Goal: Task Accomplishment & Management: Use online tool/utility

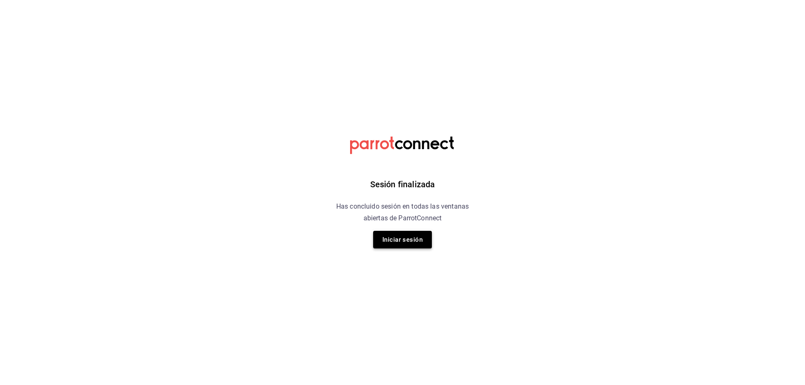
click at [406, 246] on button "Iniciar sesión" at bounding box center [402, 240] width 59 height 18
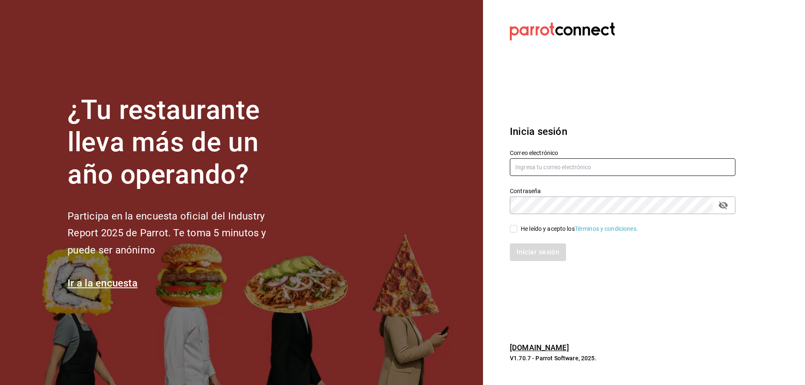
type input "estefania.tiberius@gmail.com"
click at [515, 230] on input "He leído y acepto los Términos y condiciones." at bounding box center [514, 229] width 8 height 8
checkbox input "true"
click at [533, 259] on button "Iniciar sesión" at bounding box center [538, 252] width 57 height 18
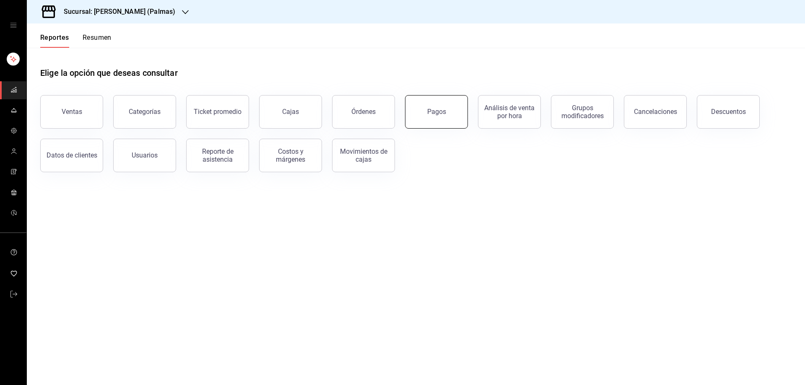
click at [279, 214] on main "Elige la opción que deseas consultar Ventas Categorías Ticket promedio Cajas Ór…" at bounding box center [416, 216] width 778 height 337
click at [430, 112] on div "Pagos" at bounding box center [436, 112] width 19 height 8
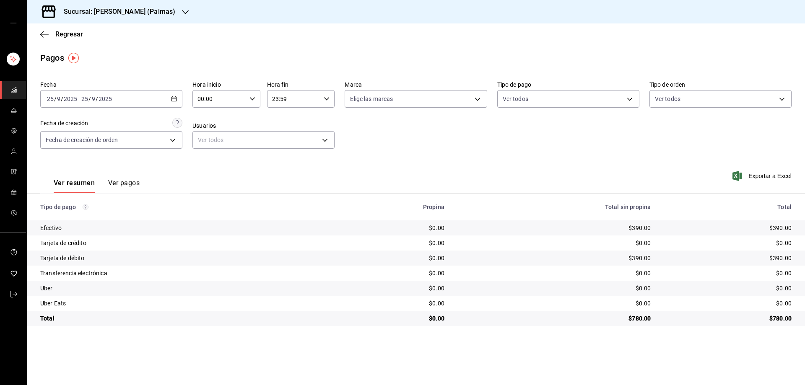
click at [170, 96] on div "[DATE] [DATE] - [DATE] [DATE]" at bounding box center [111, 99] width 142 height 18
click at [88, 217] on span "Rango de fechas" at bounding box center [79, 218] width 65 height 9
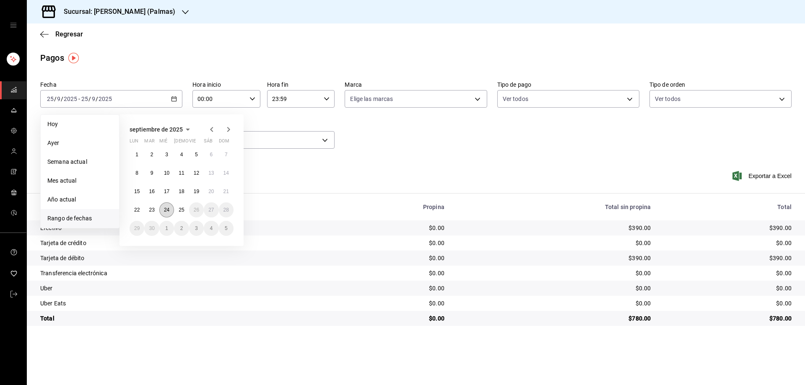
click at [164, 209] on abbr "24" at bounding box center [166, 210] width 5 height 6
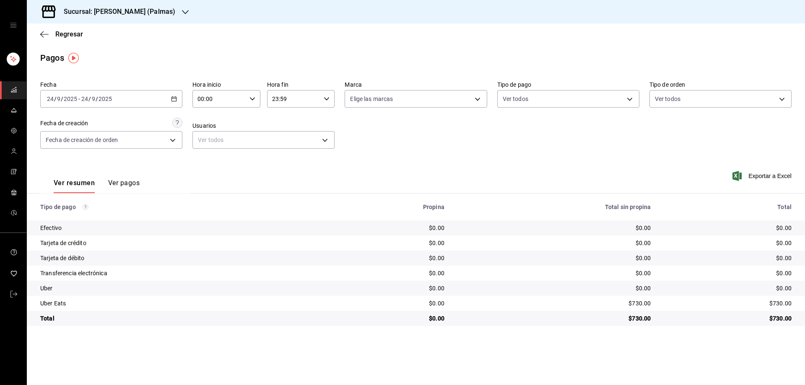
click at [182, 8] on div at bounding box center [185, 12] width 7 height 9
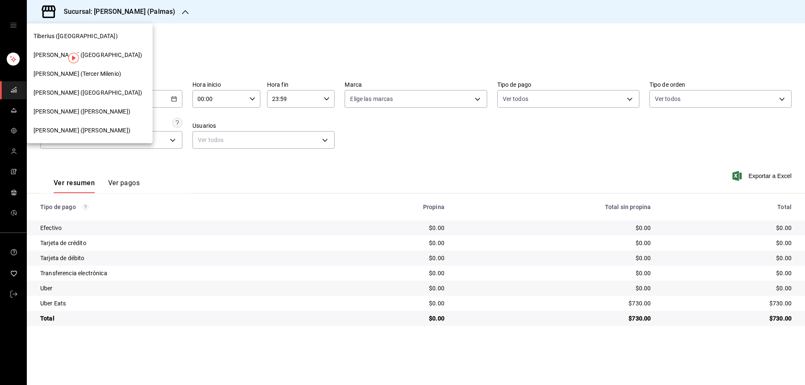
click at [67, 109] on span "Tiberius (Carranza)" at bounding box center [82, 111] width 97 height 9
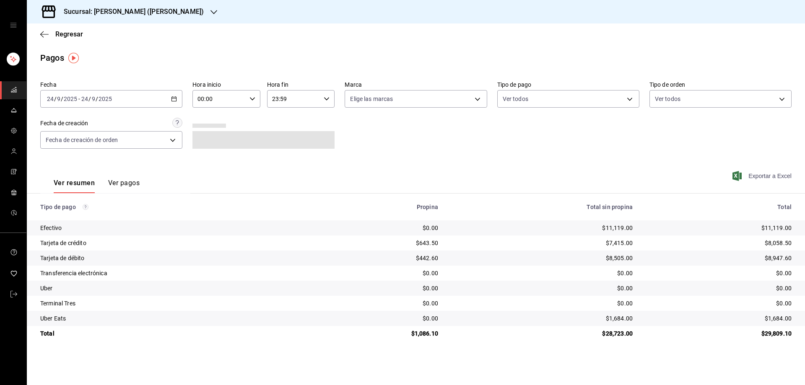
click at [743, 173] on span "Exportar a Excel" at bounding box center [762, 176] width 57 height 10
